Goal: Information Seeking & Learning: Find specific fact

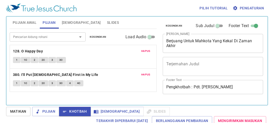
scroll to position [2, 0]
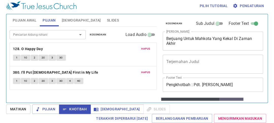
click at [21, 21] on span "Pujian Awal" at bounding box center [25, 20] width 24 height 6
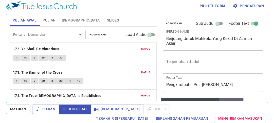
scroll to position [0, 0]
click at [147, 48] on span "Hapus" at bounding box center [145, 49] width 9 height 5
click at [147, 70] on span "Hapus" at bounding box center [145, 72] width 9 height 5
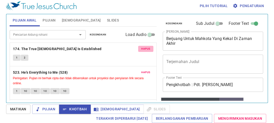
click at [147, 48] on span "Hapus" at bounding box center [145, 49] width 9 height 5
click at [147, 70] on span "Hapus" at bounding box center [145, 72] width 9 height 5
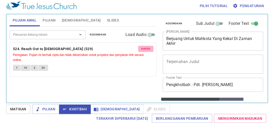
click at [147, 48] on span "Hapus" at bounding box center [145, 49] width 9 height 5
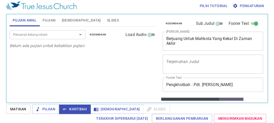
click at [42, 31] on div "Pencarian kidung rohani" at bounding box center [48, 34] width 76 height 9
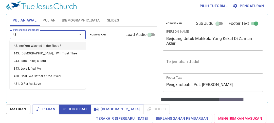
type input "434"
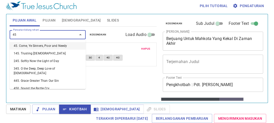
type input "450"
type input "459"
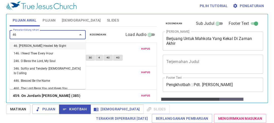
type input "468"
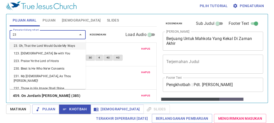
type input "234"
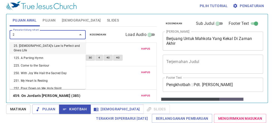
type input "25"
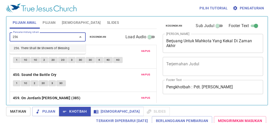
scroll to position [2, 0]
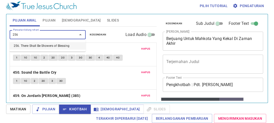
type input "256. There Shall Be Showers of Blessing"
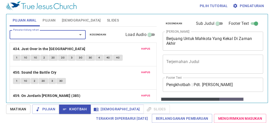
scroll to position [0, 0]
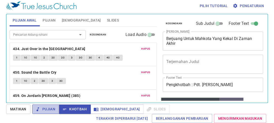
click at [49, 108] on span "Pujian" at bounding box center [45, 109] width 19 height 6
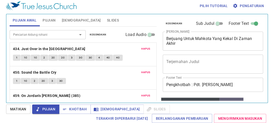
scroll to position [2, 0]
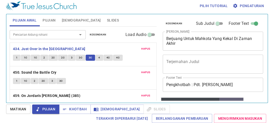
scroll to position [2, 0]
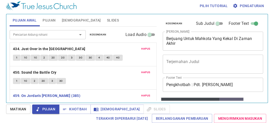
scroll to position [21, 0]
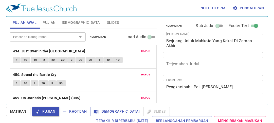
scroll to position [2, 0]
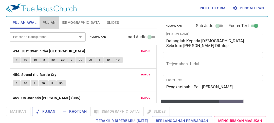
click at [51, 21] on span "Pujian" at bounding box center [49, 23] width 13 height 6
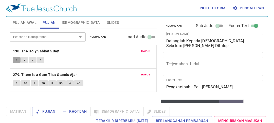
click at [17, 58] on span "1" at bounding box center [17, 60] width 2 height 5
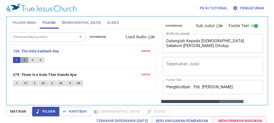
click at [26, 59] on button "2" at bounding box center [25, 60] width 8 height 6
click at [16, 60] on span "1" at bounding box center [17, 60] width 2 height 5
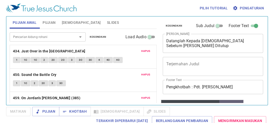
click at [45, 23] on span "Pujian" at bounding box center [49, 23] width 13 height 6
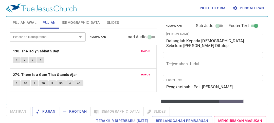
click at [25, 60] on button "2" at bounding box center [25, 60] width 8 height 6
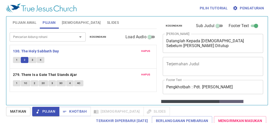
click at [35, 58] on button "3" at bounding box center [33, 60] width 8 height 6
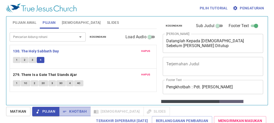
click at [72, 110] on span "Khotbah" at bounding box center [75, 111] width 24 height 6
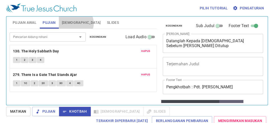
click at [75, 23] on span "[DEMOGRAPHIC_DATA]" at bounding box center [81, 23] width 39 height 6
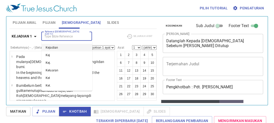
click at [73, 36] on input "Referensi [DEMOGRAPHIC_DATA] (Ctrl +/)" at bounding box center [62, 36] width 39 height 6
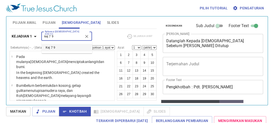
type input "kej 7 9"
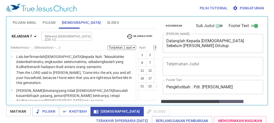
scroll to position [238, 0]
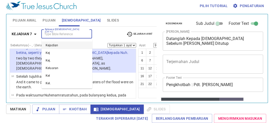
click at [79, 34] on input "Referensi [DEMOGRAPHIC_DATA] (Ctrl +/)" at bounding box center [62, 34] width 39 height 6
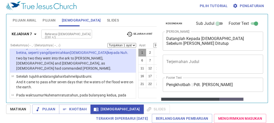
click at [138, 49] on button "1" at bounding box center [142, 53] width 8 height 8
select select "1"
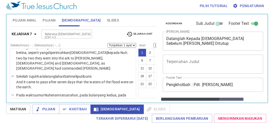
scroll to position [0, 0]
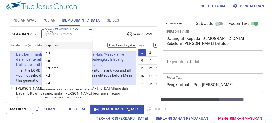
click at [69, 33] on input "Referensi [DEMOGRAPHIC_DATA] (Ctrl +/)" at bounding box center [62, 34] width 39 height 6
type input "r"
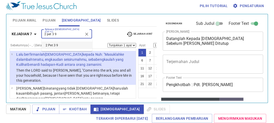
type input "2 pet 3 9"
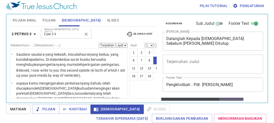
select select "9"
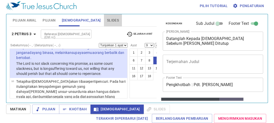
click at [107, 18] on span "Slides" at bounding box center [113, 20] width 12 height 6
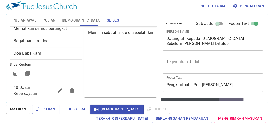
scroll to position [46, 0]
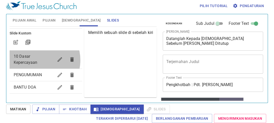
click at [34, 60] on span "10 Dasar Kepercayaan" at bounding box center [26, 59] width 24 height 11
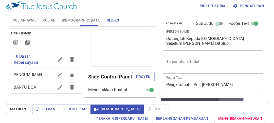
click at [34, 76] on span "PENGUMUMAN" at bounding box center [28, 74] width 28 height 5
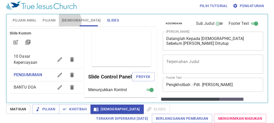
click at [67, 21] on span "[DEMOGRAPHIC_DATA]" at bounding box center [81, 20] width 39 height 6
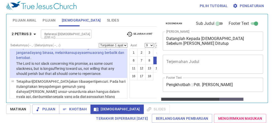
drag, startPoint x: 58, startPoint y: 31, endPoint x: 113, endPoint y: 21, distance: 56.6
click at [113, 21] on div "Pujian Awal Pujian Alkitab Slides" at bounding box center [83, 20] width 147 height 12
click at [83, 33] on div at bounding box center [86, 34] width 7 height 7
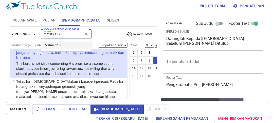
type input "matius 11 28"
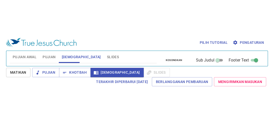
scroll to position [860, 0]
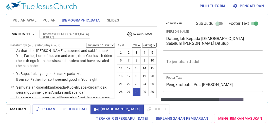
select select "29"
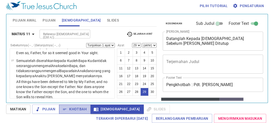
click at [81, 110] on span "Khotbah" at bounding box center [75, 109] width 24 height 6
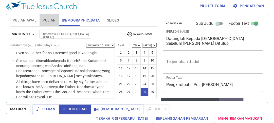
click at [51, 22] on span "Pujian" at bounding box center [49, 20] width 13 height 6
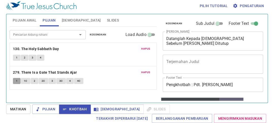
click at [16, 79] on span "1" at bounding box center [17, 81] width 2 height 5
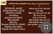
click at [42, 28] on button "button" at bounding box center [46, 27] width 12 height 12
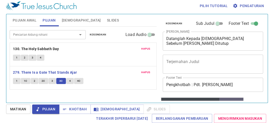
scroll to position [2, 0]
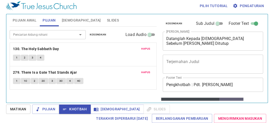
scroll to position [2, 0]
click at [107, 19] on span "Slides" at bounding box center [113, 20] width 12 height 6
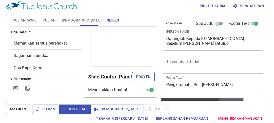
click at [144, 82] on button "Proyek" at bounding box center [143, 76] width 22 height 9
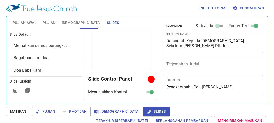
scroll to position [2, 0]
